Goal: Communication & Community: Participate in discussion

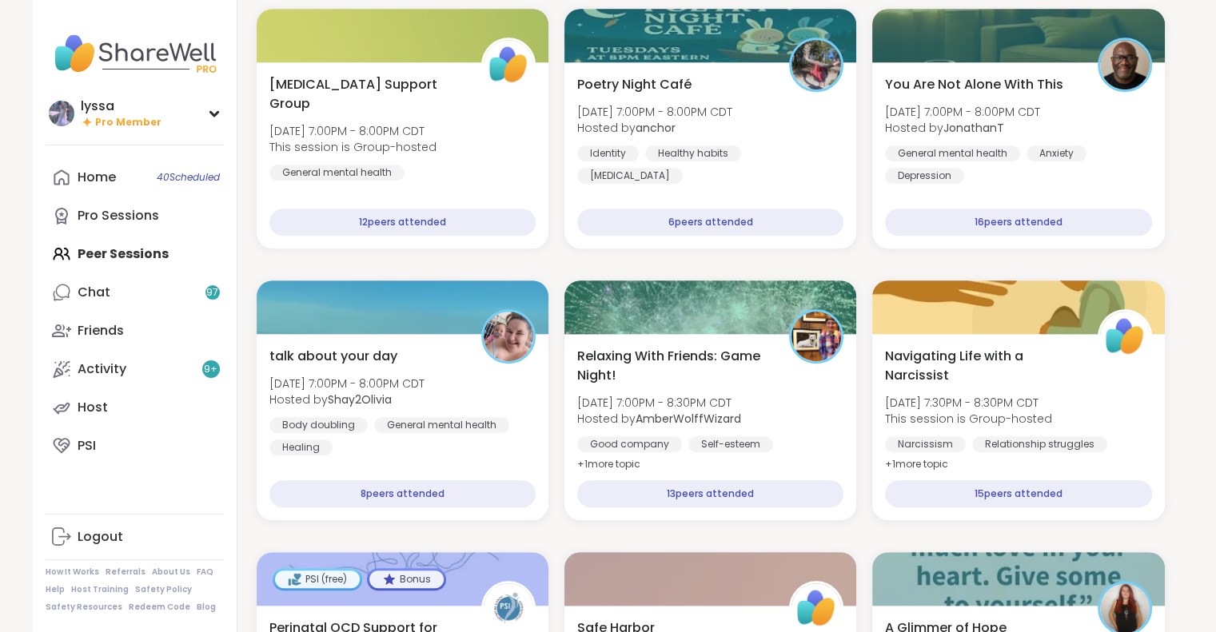
scroll to position [1071, 0]
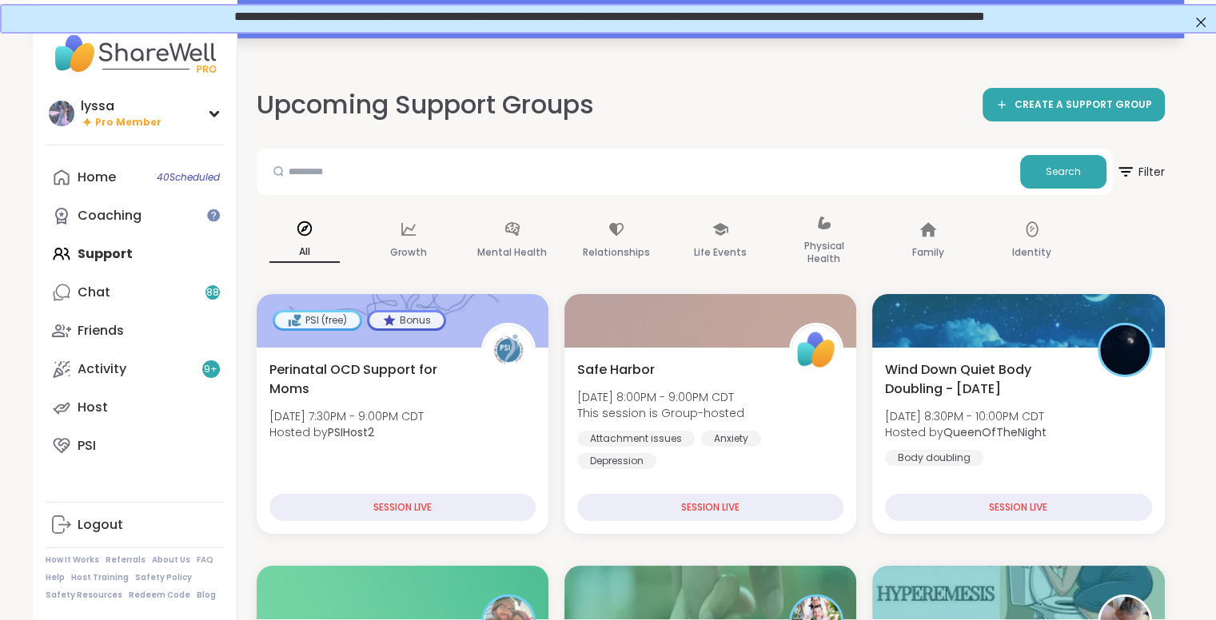
click at [319, 37] on div "Your session “ Pop Up BRandomness Last Call ” has started. Click here to enter!" at bounding box center [608, 19] width 1151 height 38
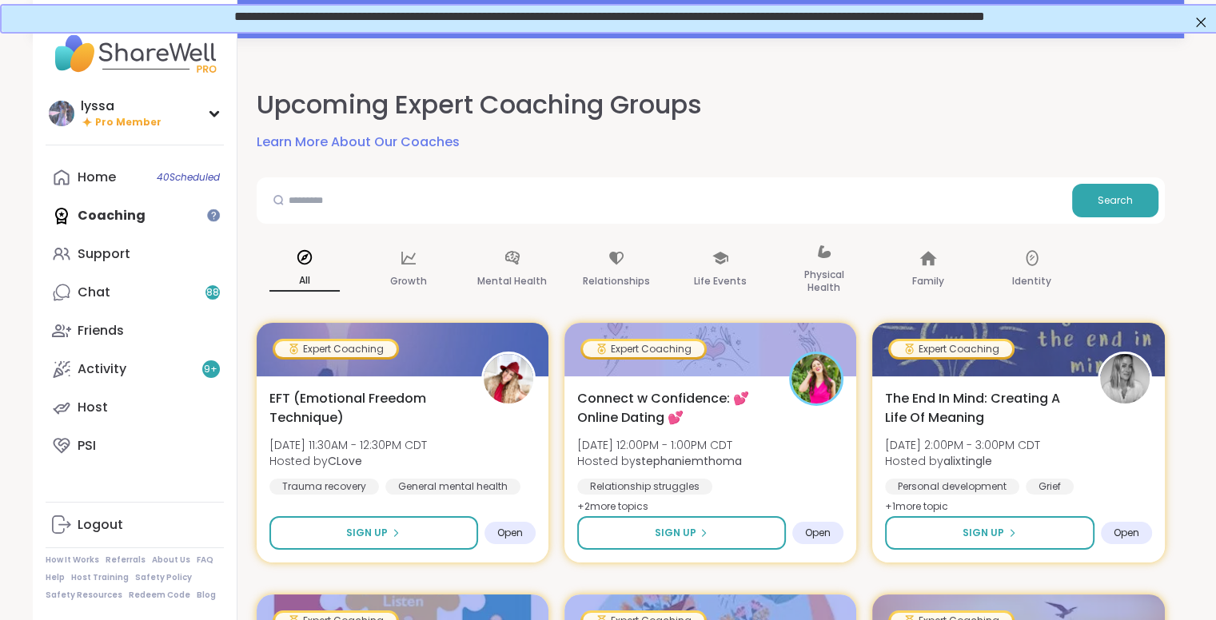
click at [1187, 14] on div "**********" at bounding box center [608, 15] width 1184 height 14
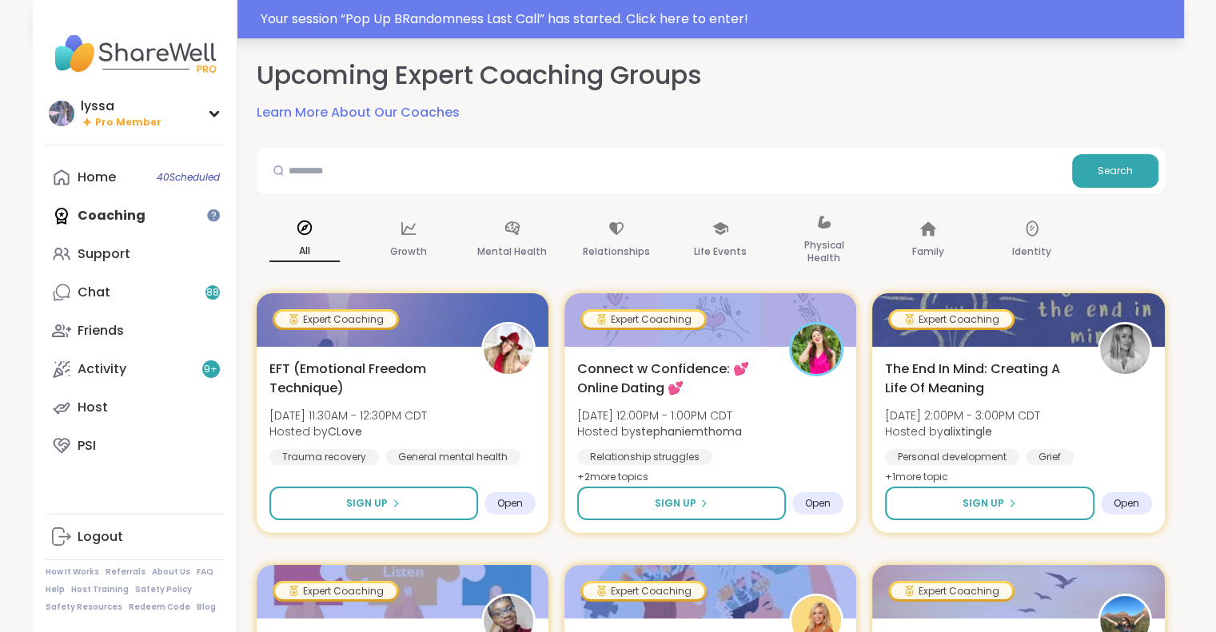
click at [1127, 22] on div "Your session “ Pop Up BRandomness Last Call ” has started. Click here to enter!" at bounding box center [718, 19] width 914 height 19
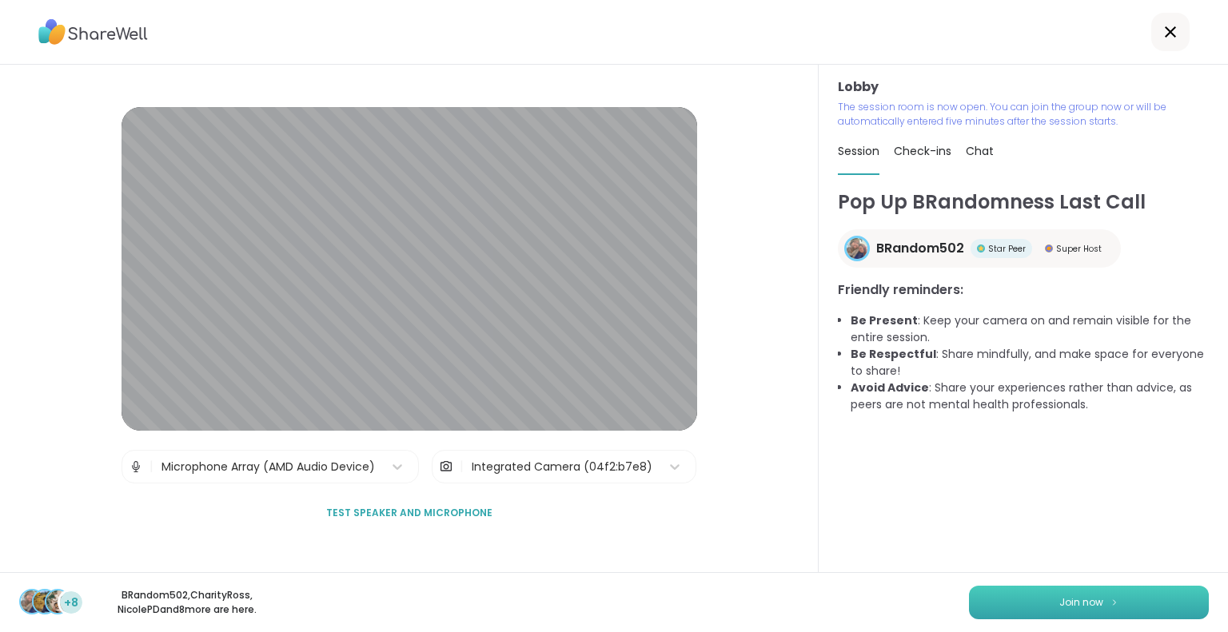
click at [1150, 604] on button "Join now" at bounding box center [1089, 603] width 240 height 34
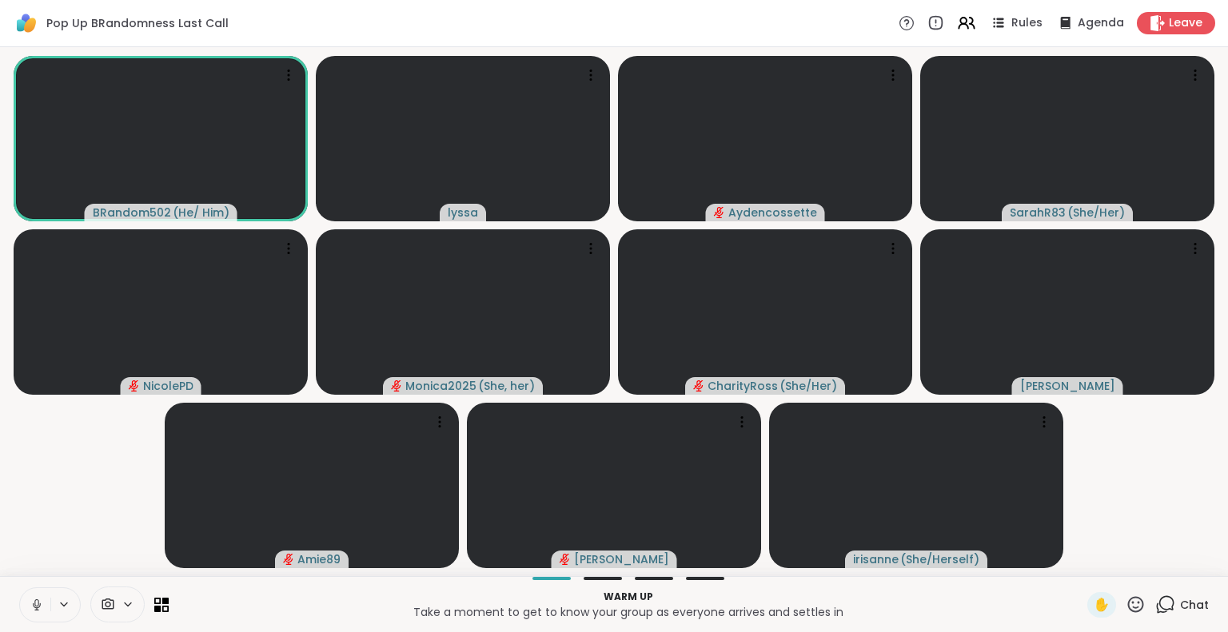
click at [19, 613] on div at bounding box center [50, 605] width 62 height 35
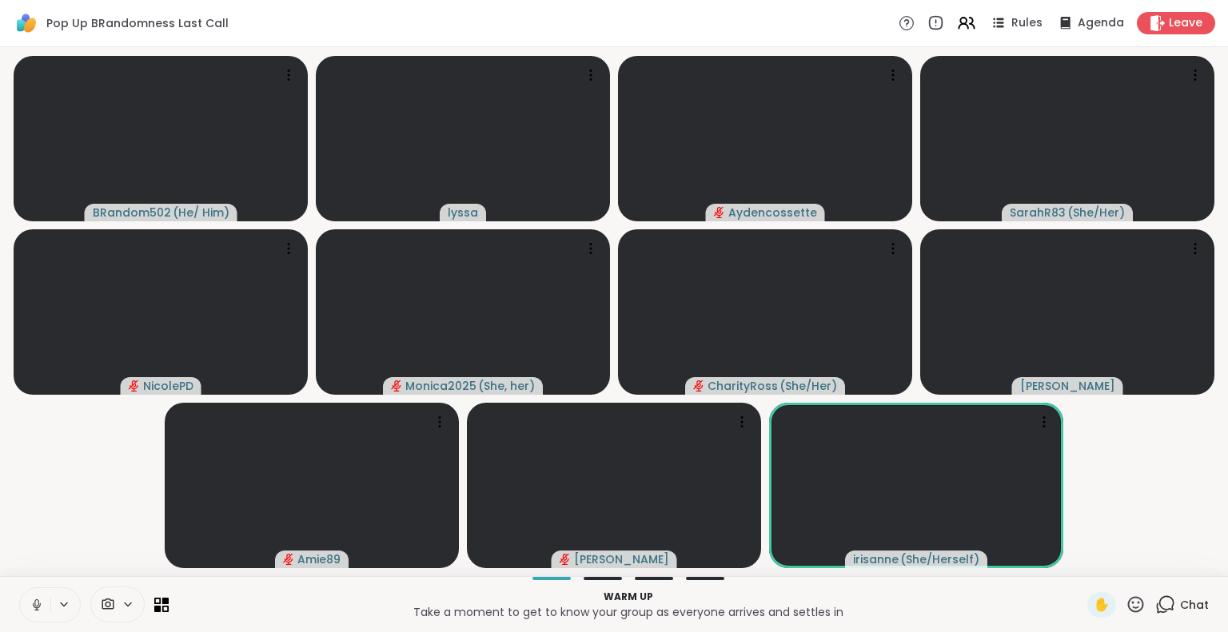
click at [25, 604] on button at bounding box center [35, 605] width 30 height 34
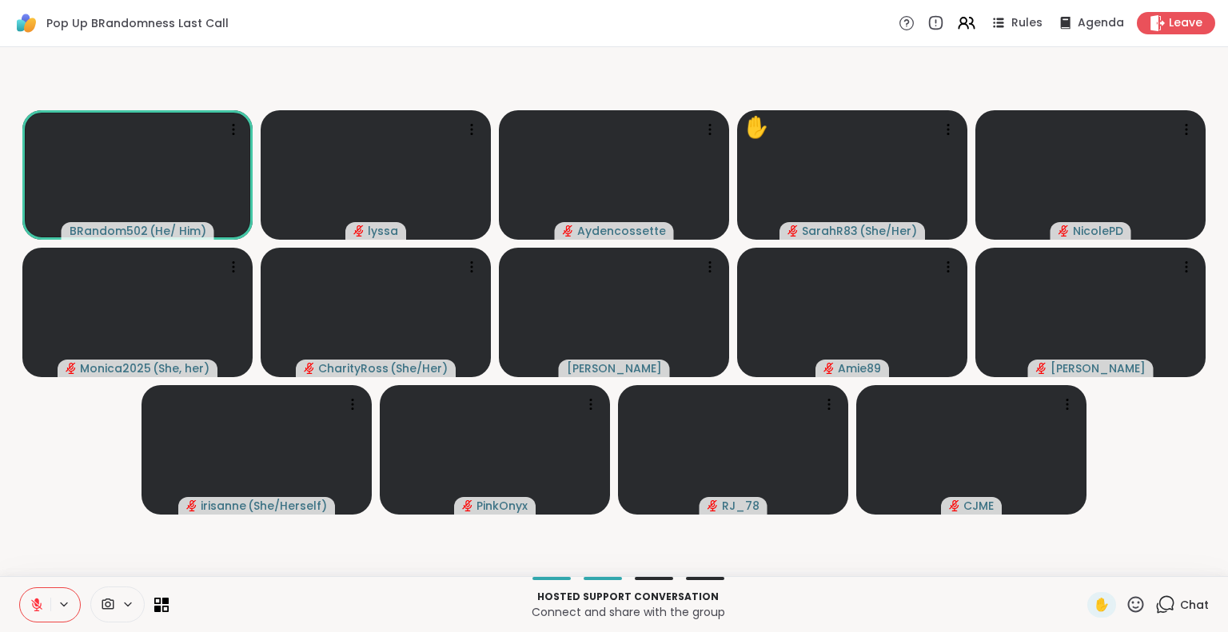
click at [0, 484] on div "BRandom502 ( He/ Him ) [PERSON_NAME] ✋ SarahR83 ( She/Her ) NicolePD Monica2025…" at bounding box center [614, 311] width 1228 height 529
